Goal: Find specific page/section: Find specific page/section

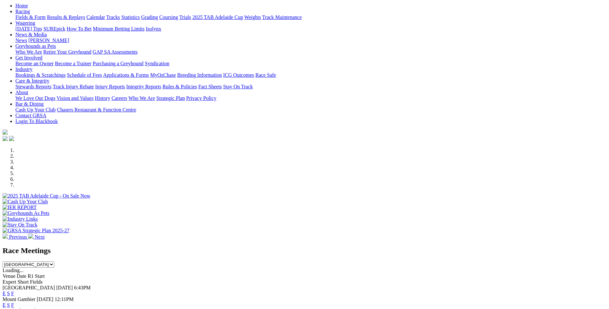
scroll to position [64, 0]
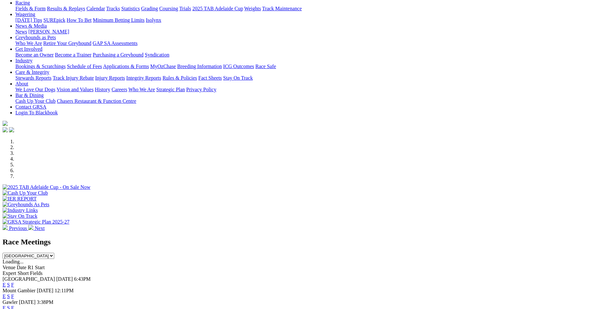
click at [14, 293] on link "F" at bounding box center [12, 295] width 3 height 5
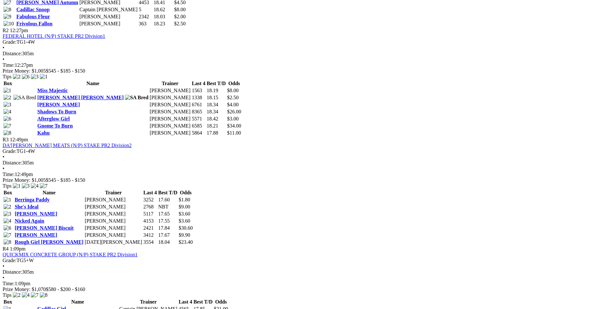
scroll to position [449, 0]
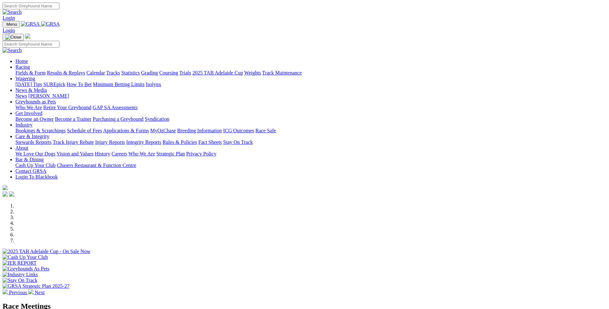
scroll to position [1091, 0]
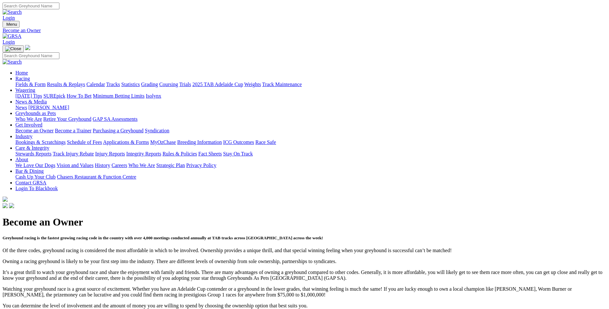
click at [149, 139] on link "Applications & Forms" at bounding box center [126, 141] width 46 height 5
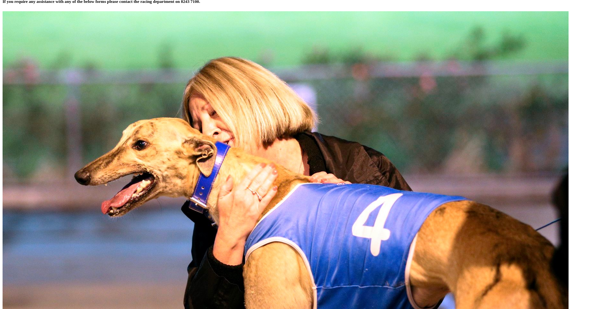
scroll to position [225, 0]
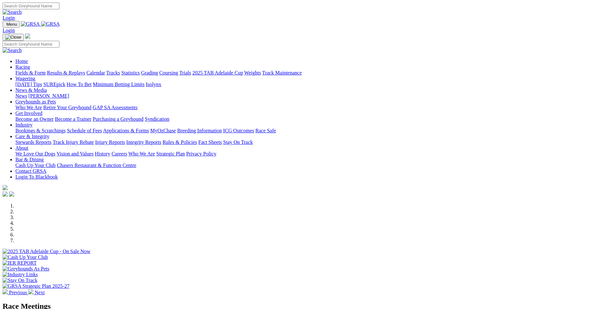
click at [46, 168] on link "Contact GRSA" at bounding box center [30, 170] width 31 height 5
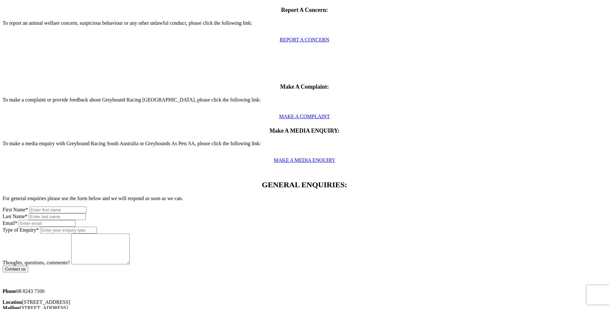
scroll to position [289, 0]
